Goal: Information Seeking & Learning: Learn about a topic

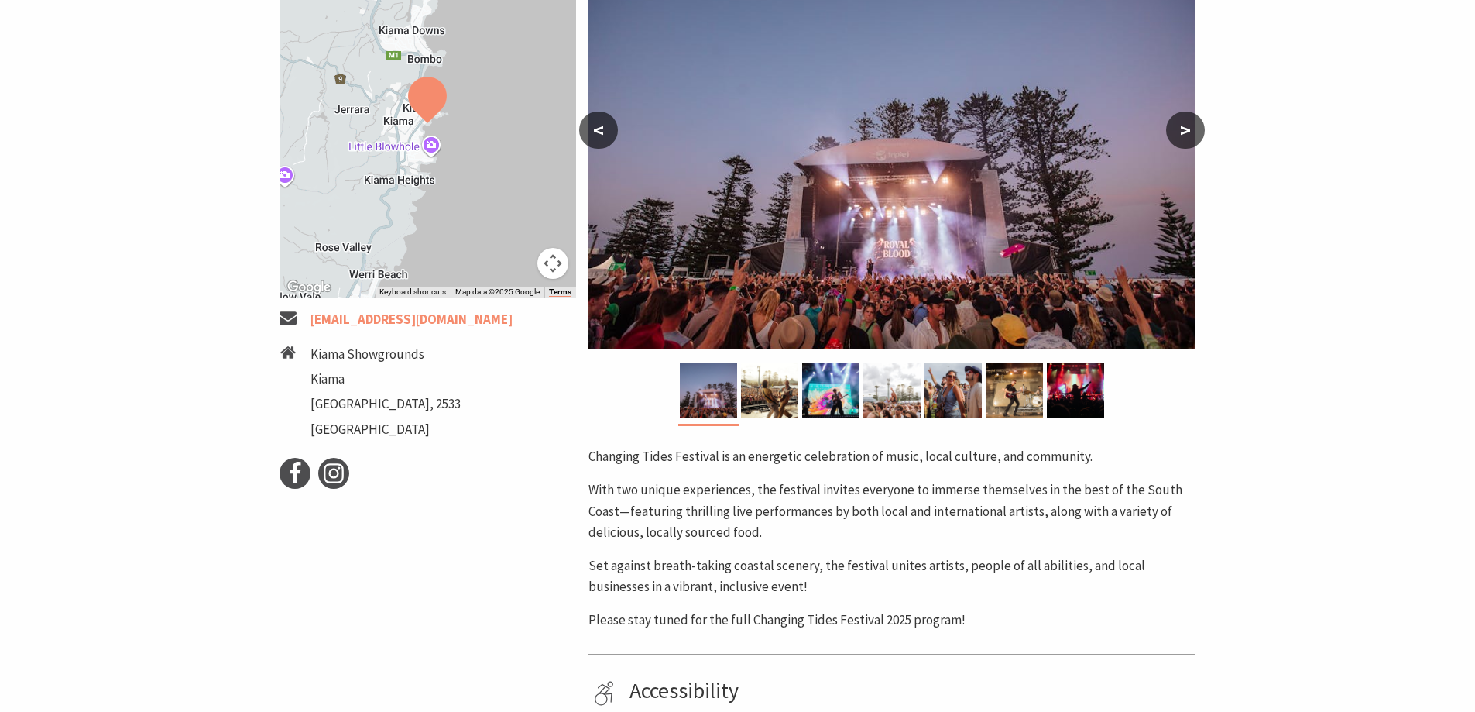
scroll to position [310, 0]
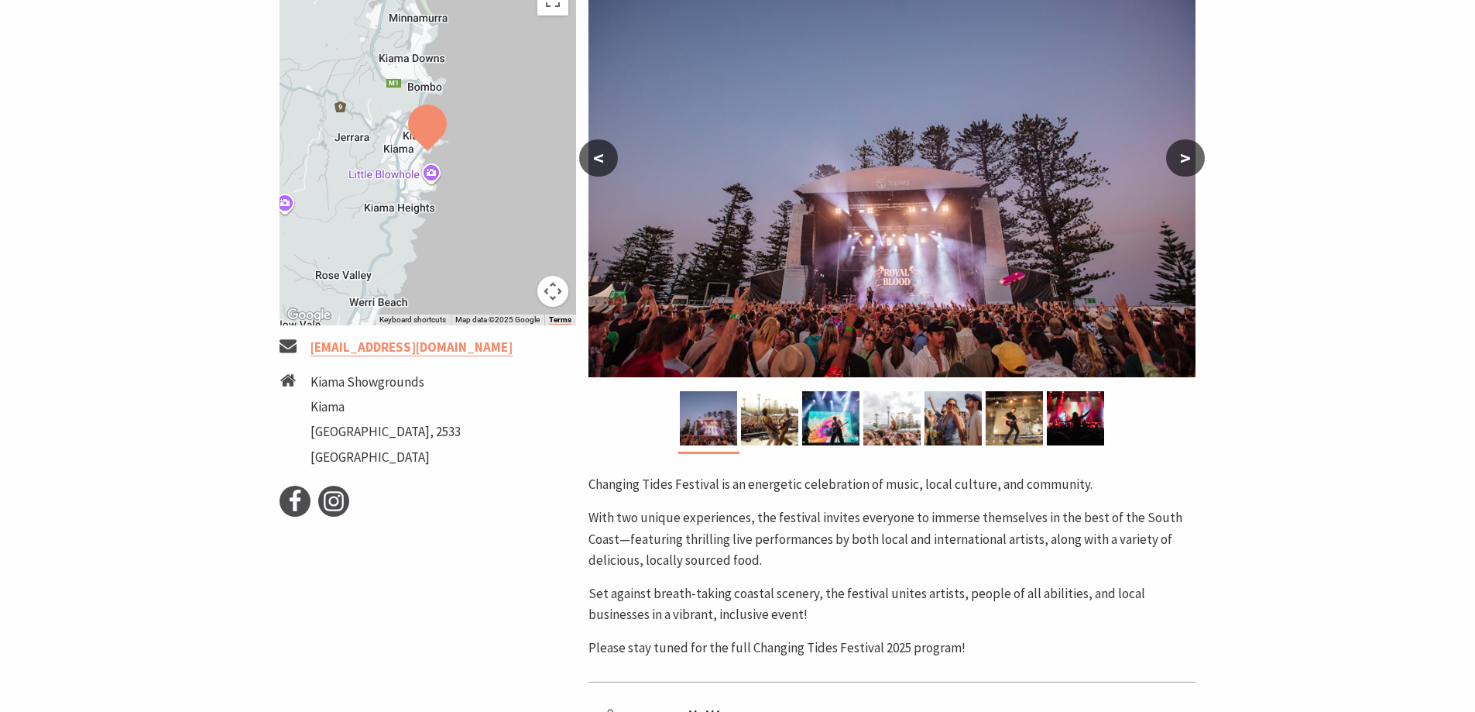
click at [1183, 153] on button ">" at bounding box center [1185, 157] width 39 height 37
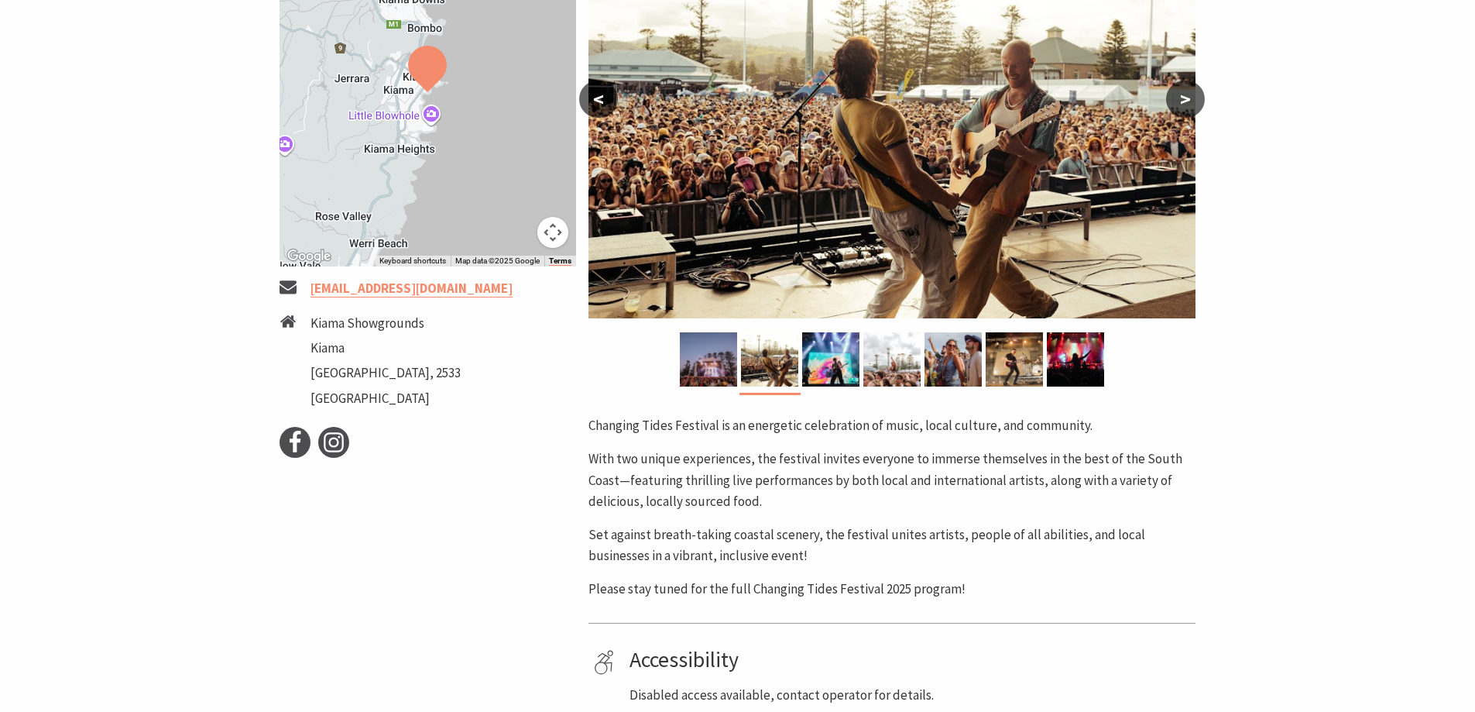
scroll to position [387, 0]
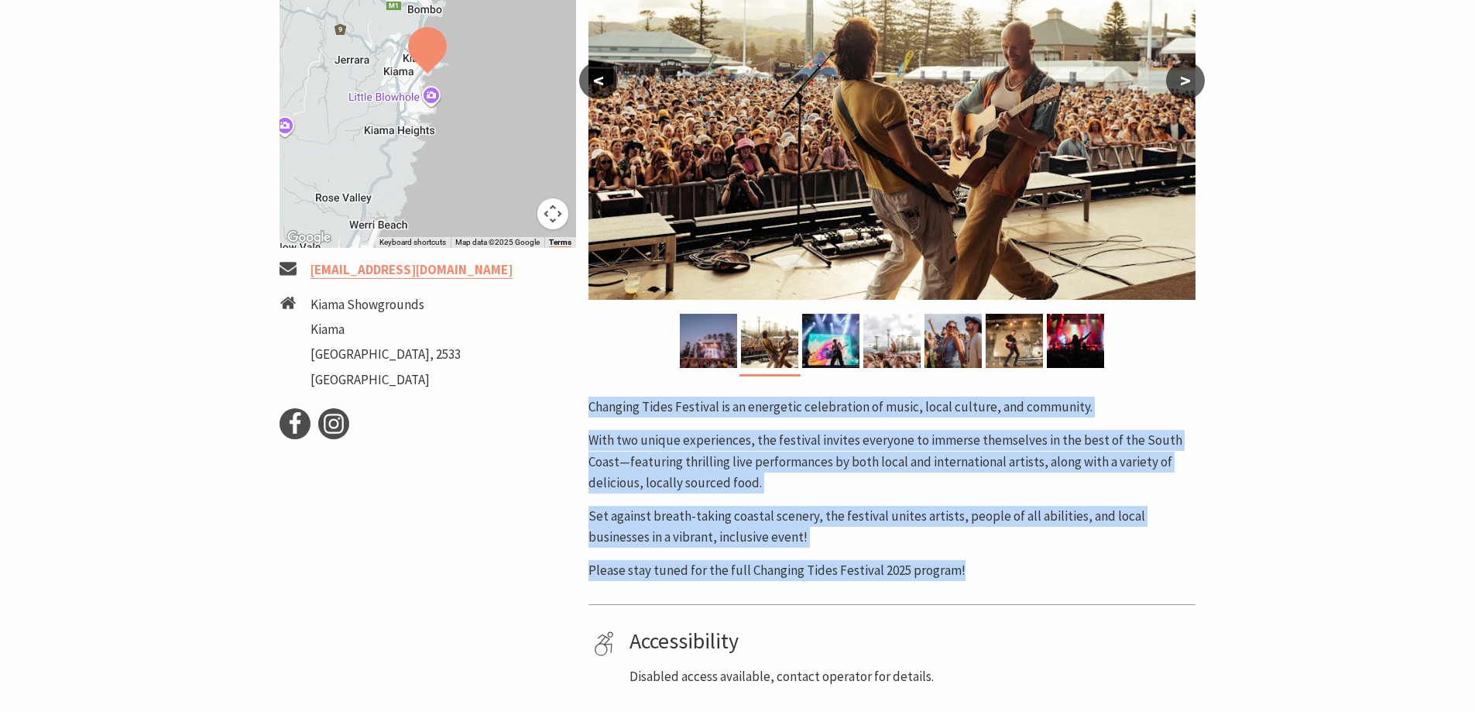
drag, startPoint x: 994, startPoint y: 577, endPoint x: 584, endPoint y: 398, distance: 447.7
click at [584, 398] on div "Area [GEOGRAPHIC_DATA] #Festivals #Concert or Performance < > Changing Tides Fe…" at bounding box center [891, 273] width 619 height 825
copy div "Changing Tides Festival is an energetic celebration of music, local culture, an…"
click at [1180, 87] on button ">" at bounding box center [1185, 80] width 39 height 37
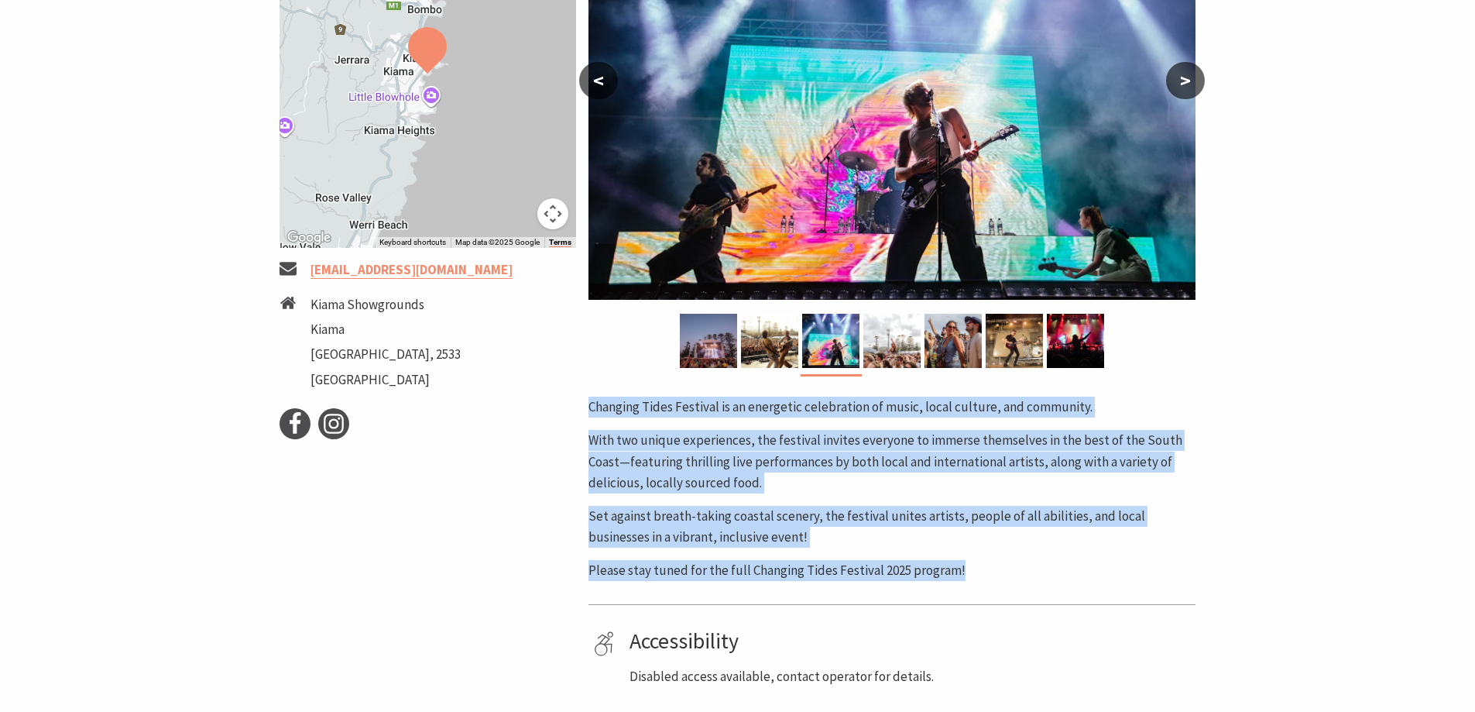
click at [1180, 87] on button ">" at bounding box center [1185, 80] width 39 height 37
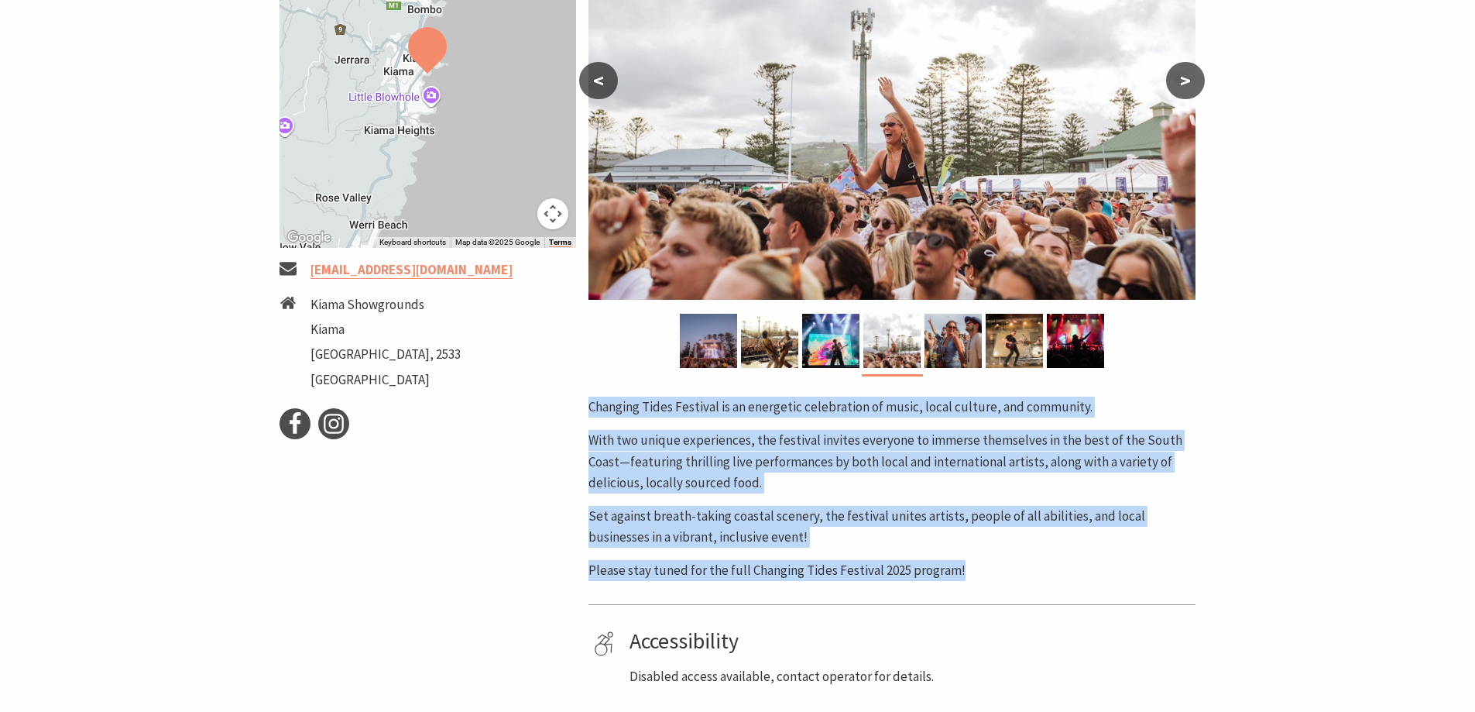
click at [1180, 87] on button ">" at bounding box center [1185, 80] width 39 height 37
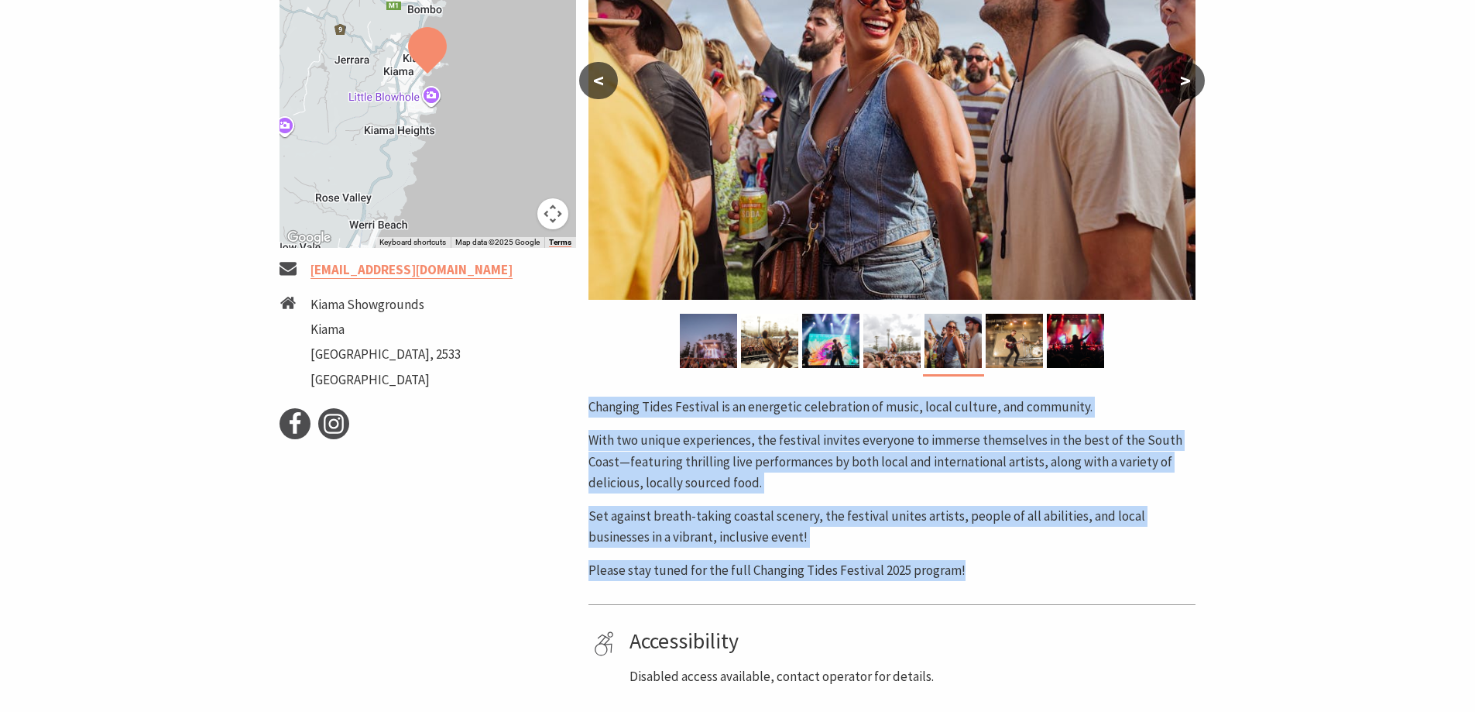
click at [1180, 87] on button ">" at bounding box center [1185, 80] width 39 height 37
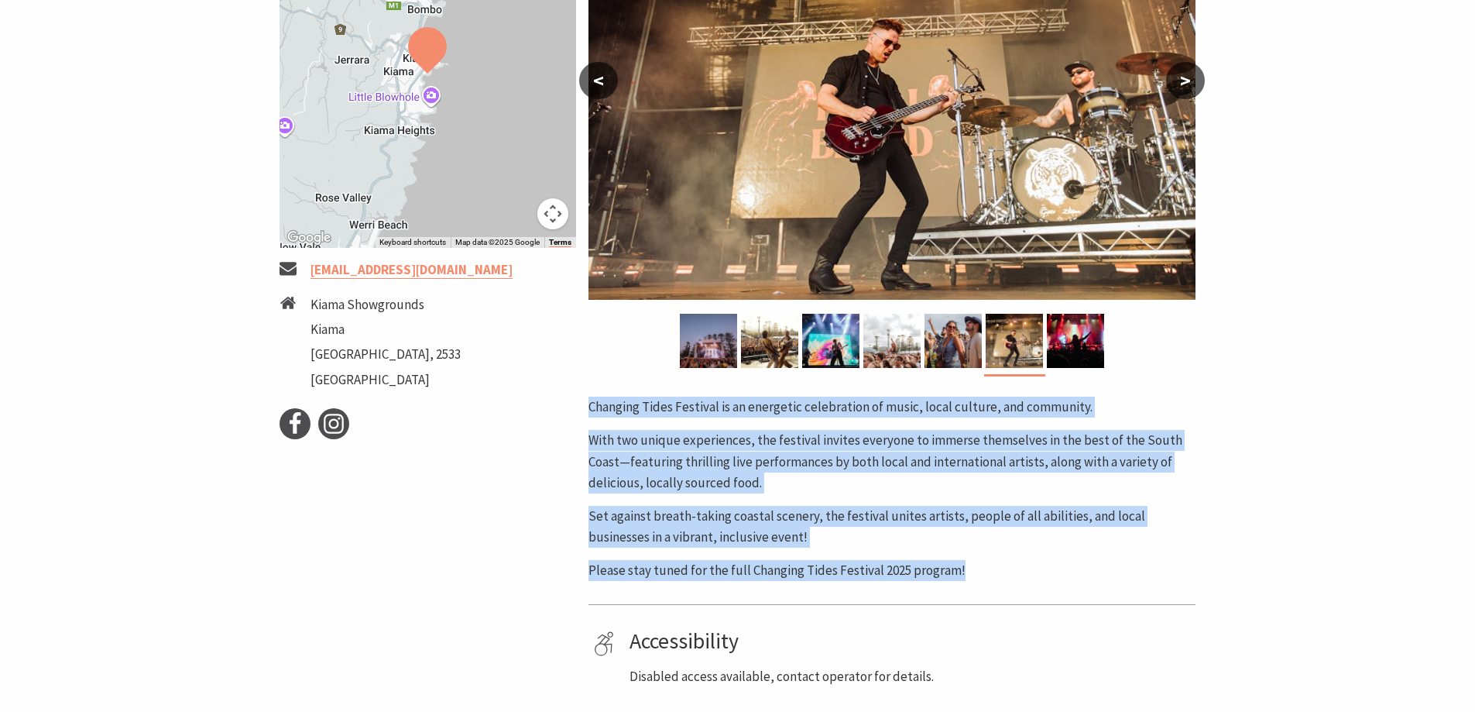
click at [1180, 87] on button ">" at bounding box center [1185, 80] width 39 height 37
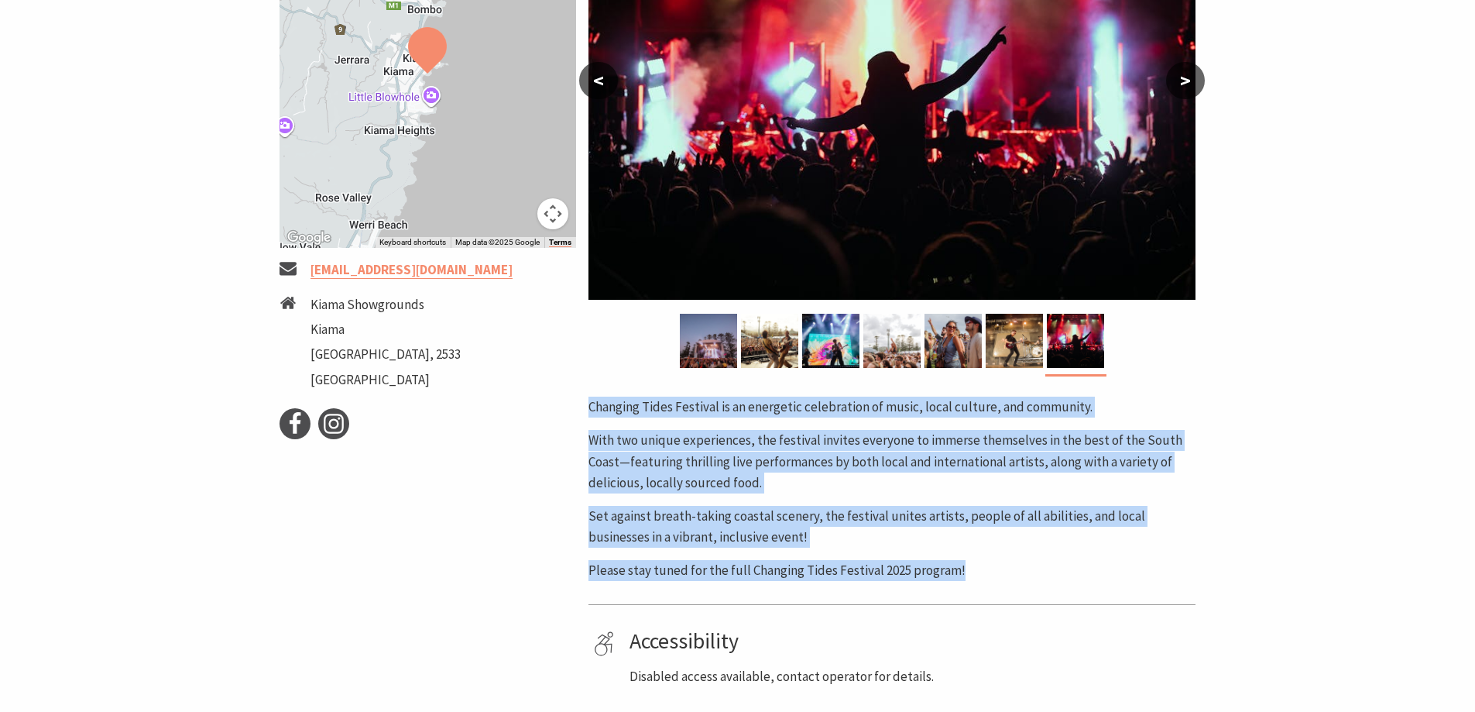
click at [1180, 87] on button ">" at bounding box center [1185, 80] width 39 height 37
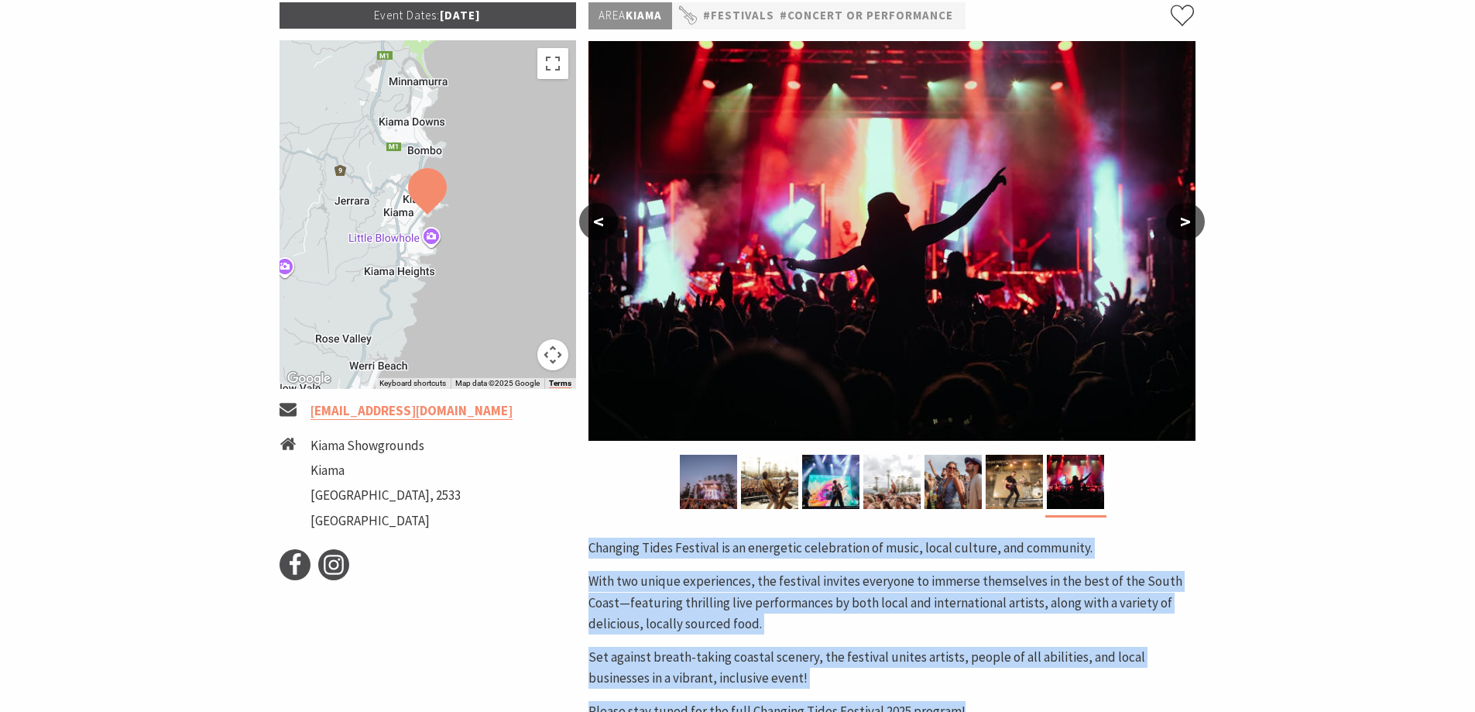
scroll to position [232, 0]
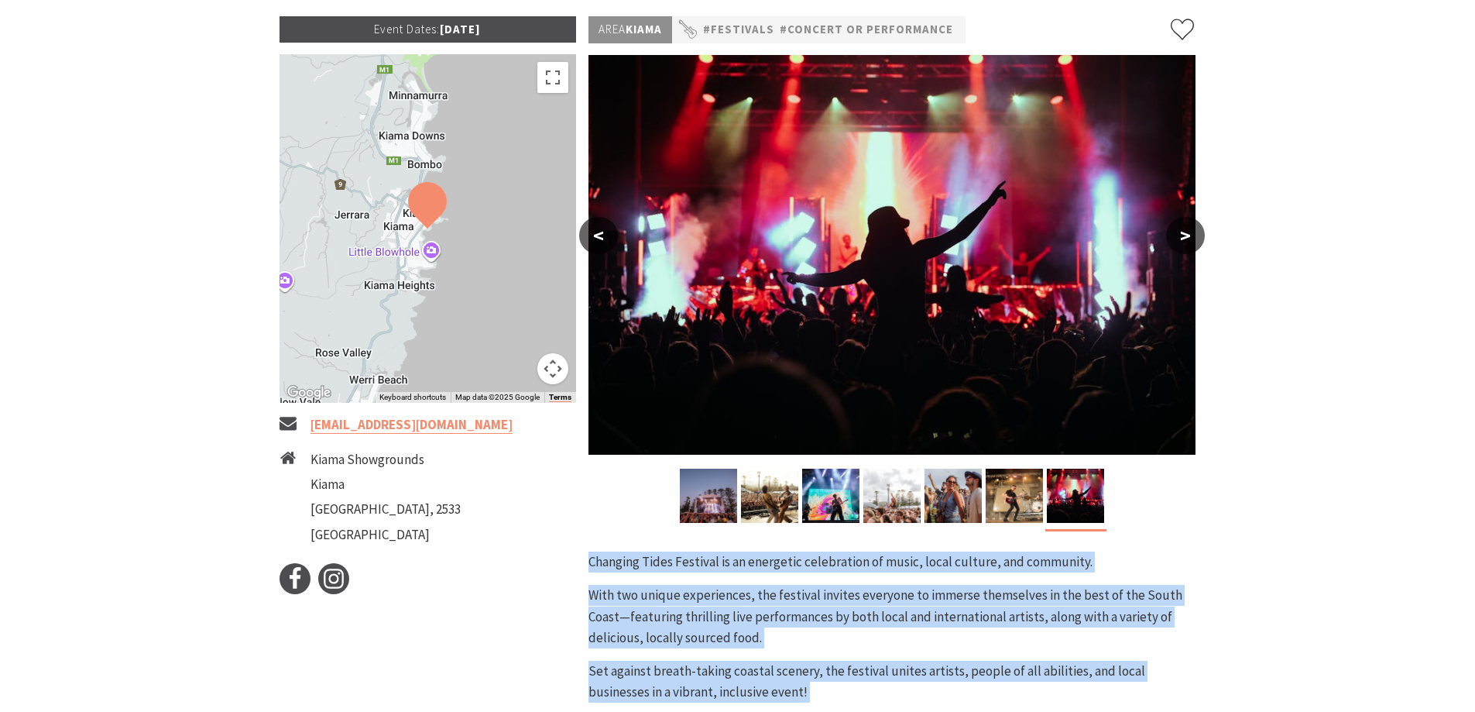
click at [1191, 227] on button ">" at bounding box center [1185, 235] width 39 height 37
click at [1190, 226] on button ">" at bounding box center [1185, 235] width 39 height 37
